Goal: Navigation & Orientation: Find specific page/section

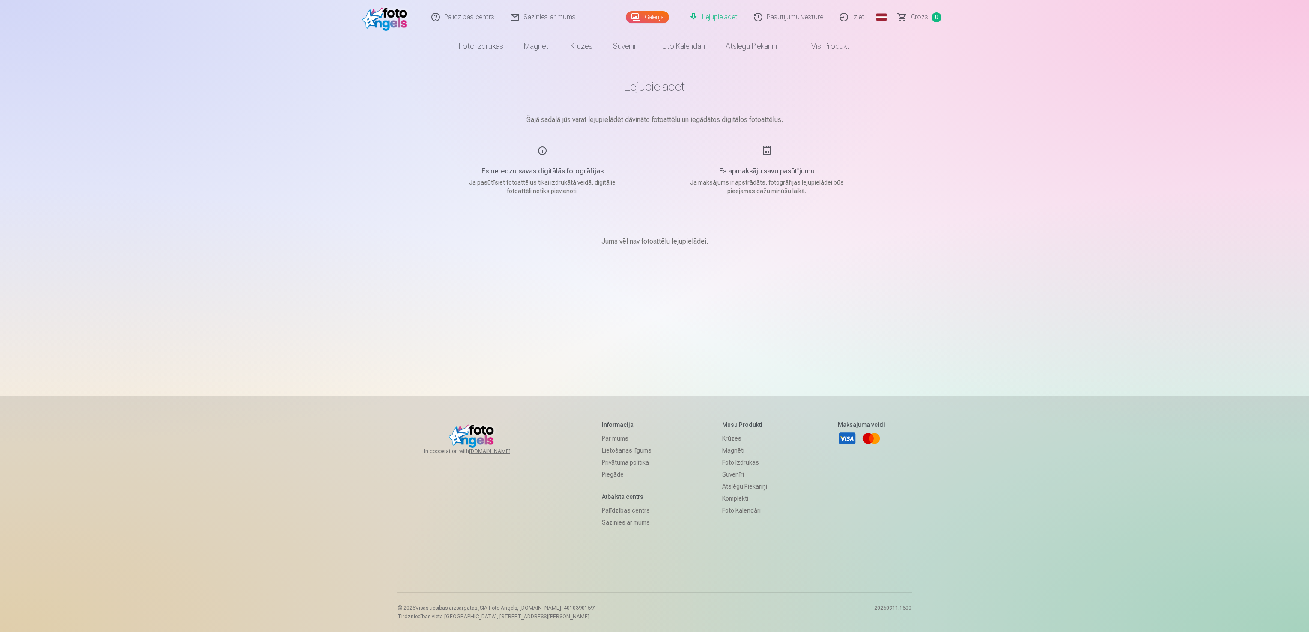
click at [636, 12] on link "Galerija" at bounding box center [647, 17] width 43 height 12
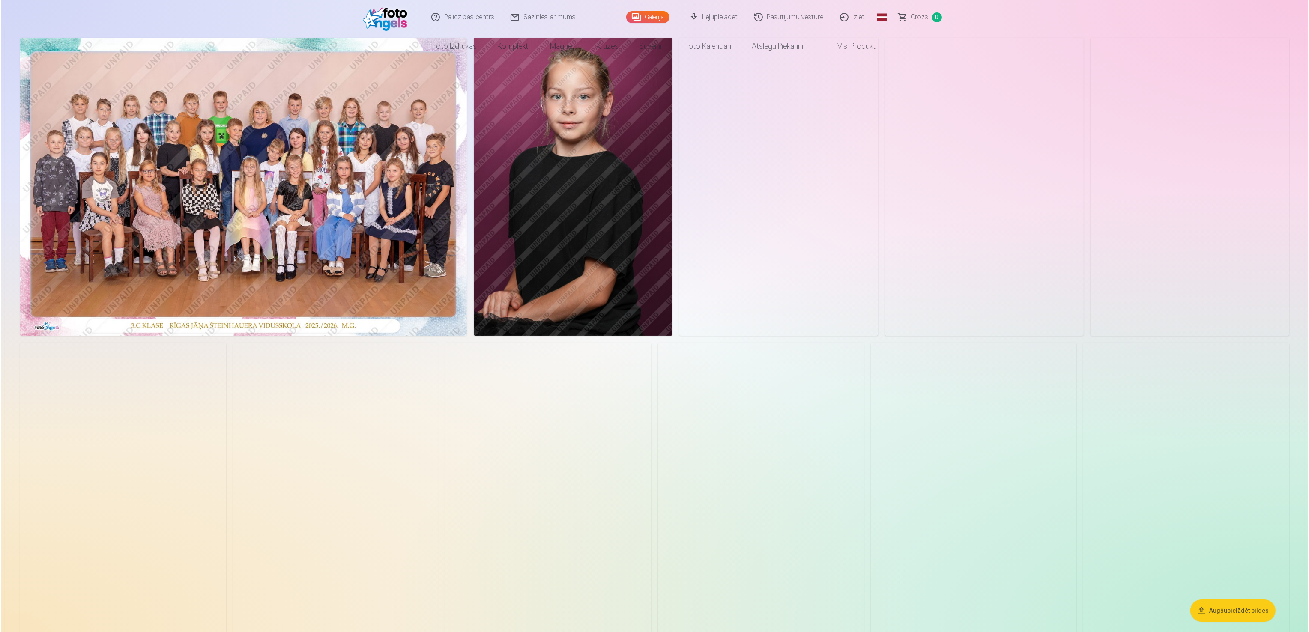
scroll to position [171, 0]
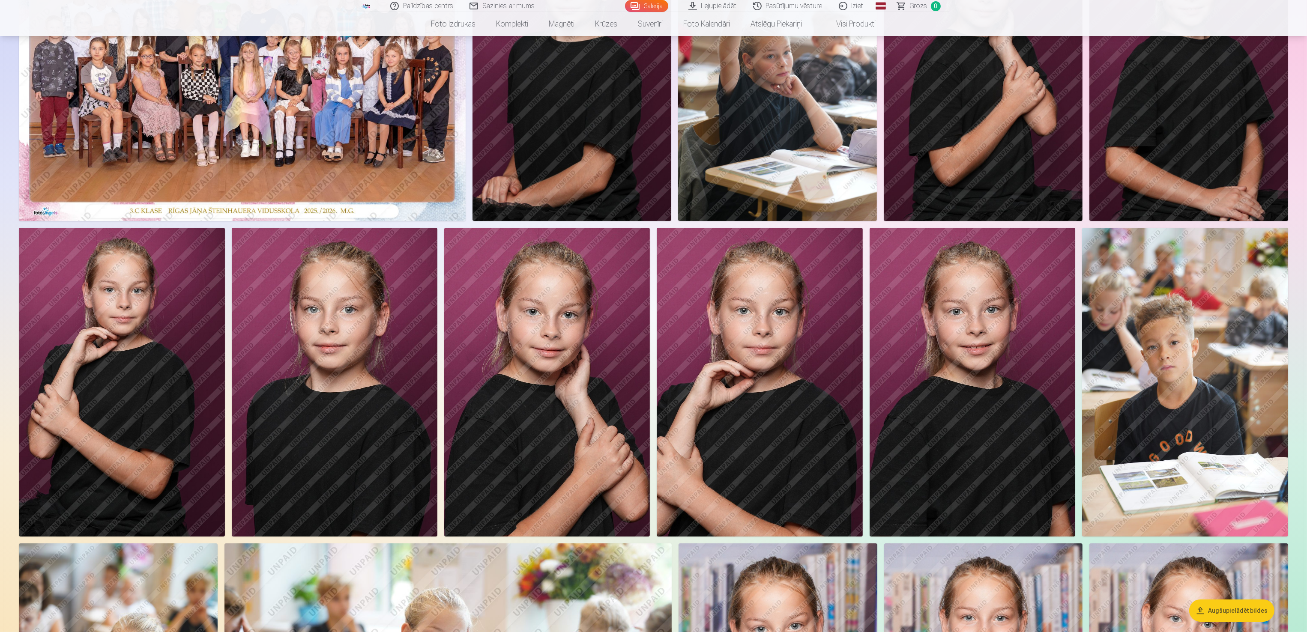
click at [968, 379] on img at bounding box center [972, 382] width 206 height 309
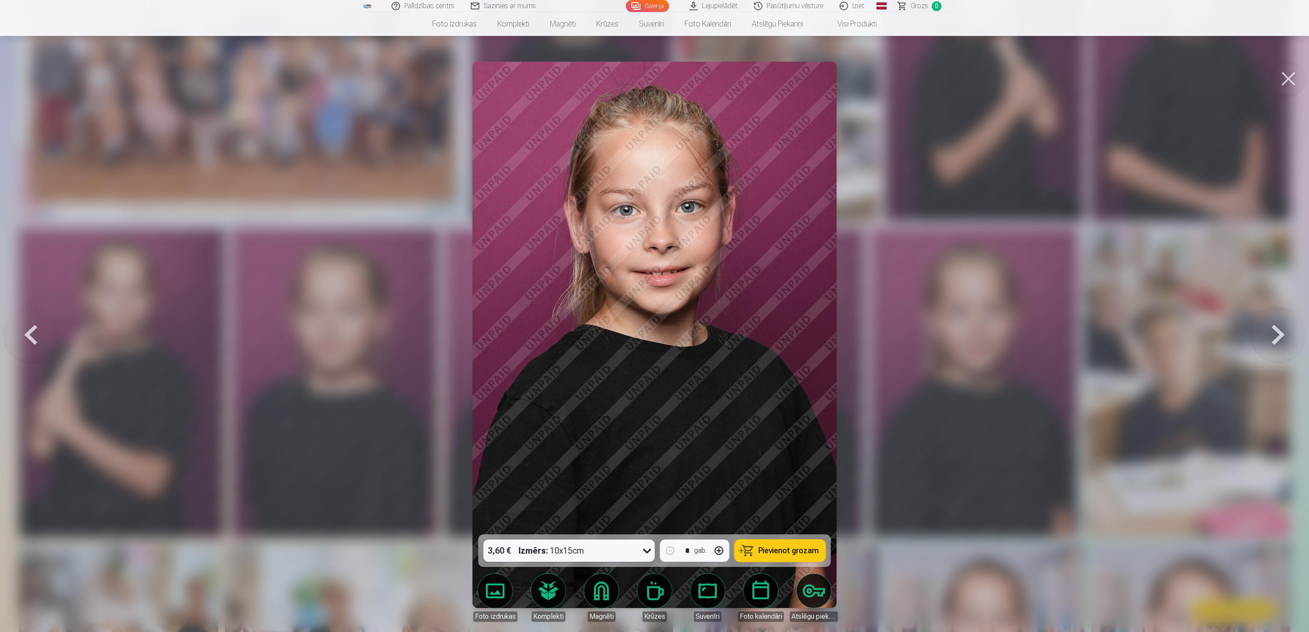
click at [733, 2] on link "Lejupielādēt" at bounding box center [713, 6] width 65 height 12
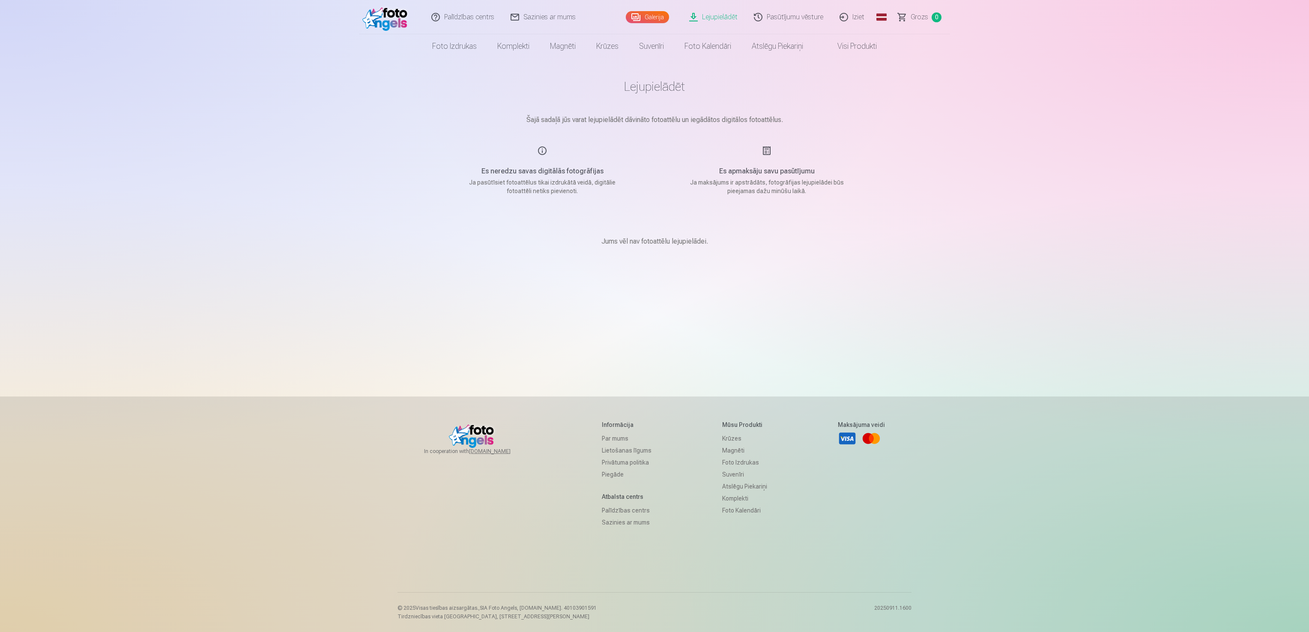
click at [863, 41] on link "Visi produkti" at bounding box center [850, 46] width 74 height 24
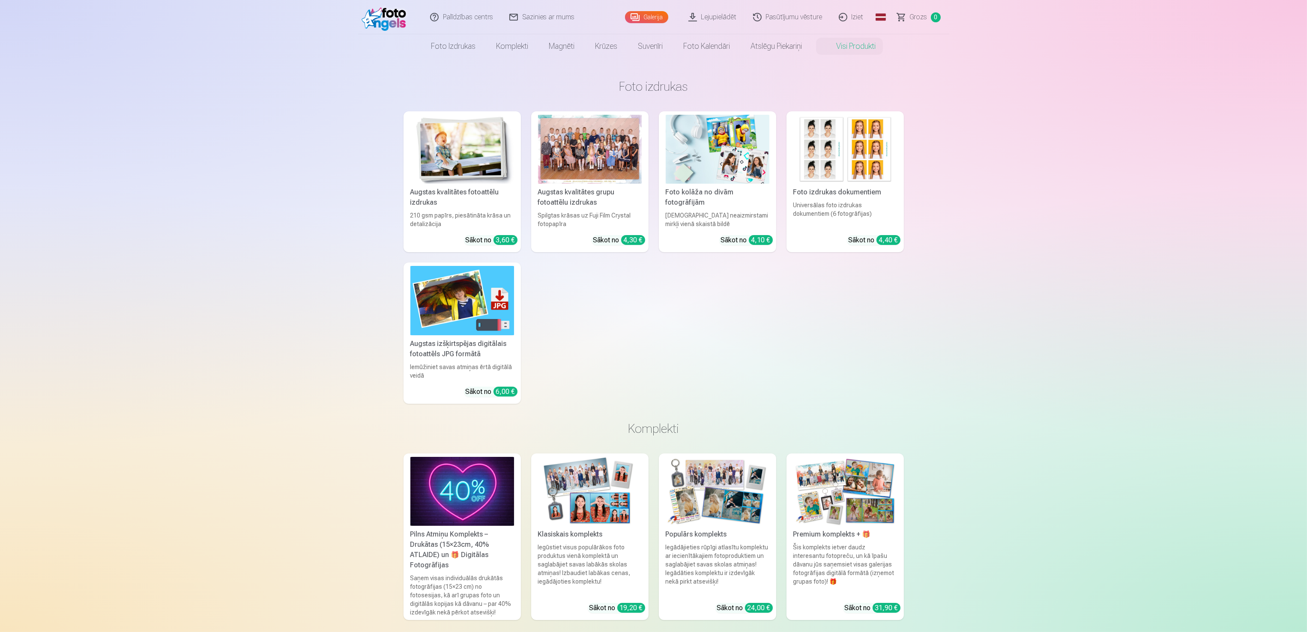
drag, startPoint x: 1220, startPoint y: 338, endPoint x: 1213, endPoint y: 332, distance: 9.4
